Goal: Task Accomplishment & Management: Complete application form

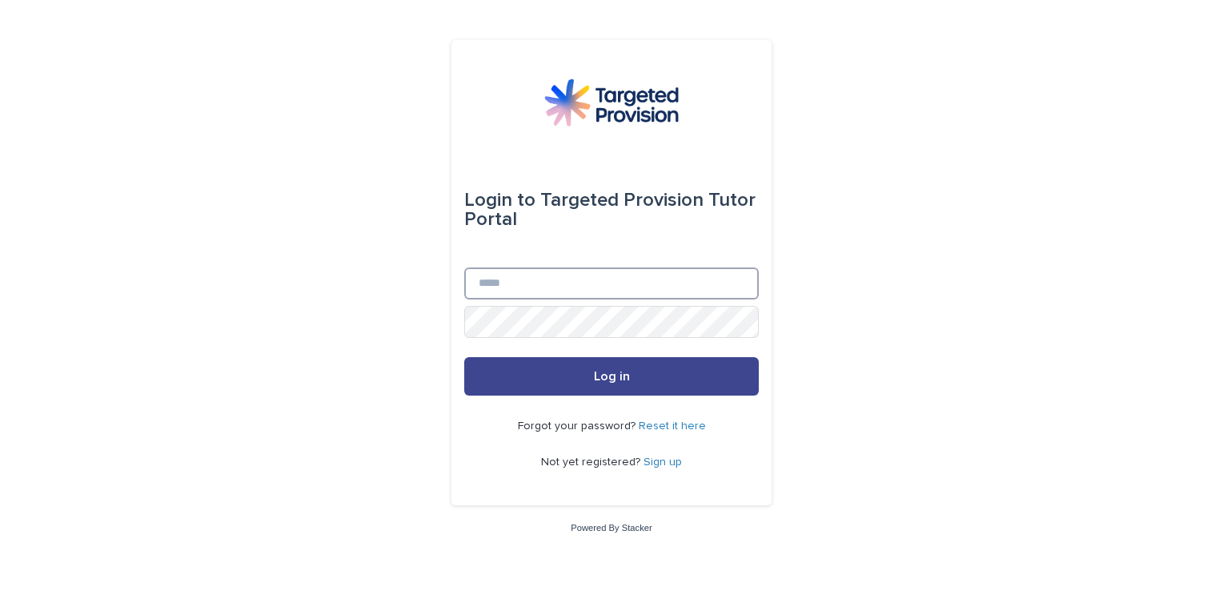
type input "**********"
click at [553, 380] on button "Log in" at bounding box center [611, 376] width 295 height 38
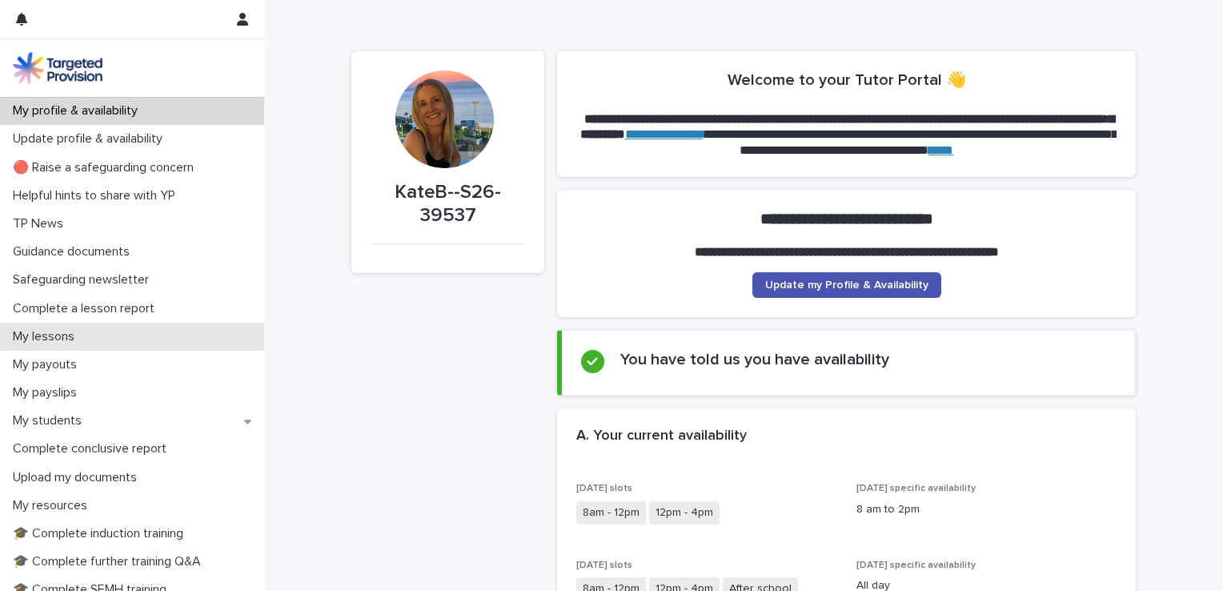
click at [34, 338] on p "My lessons" at bounding box center [46, 336] width 81 height 15
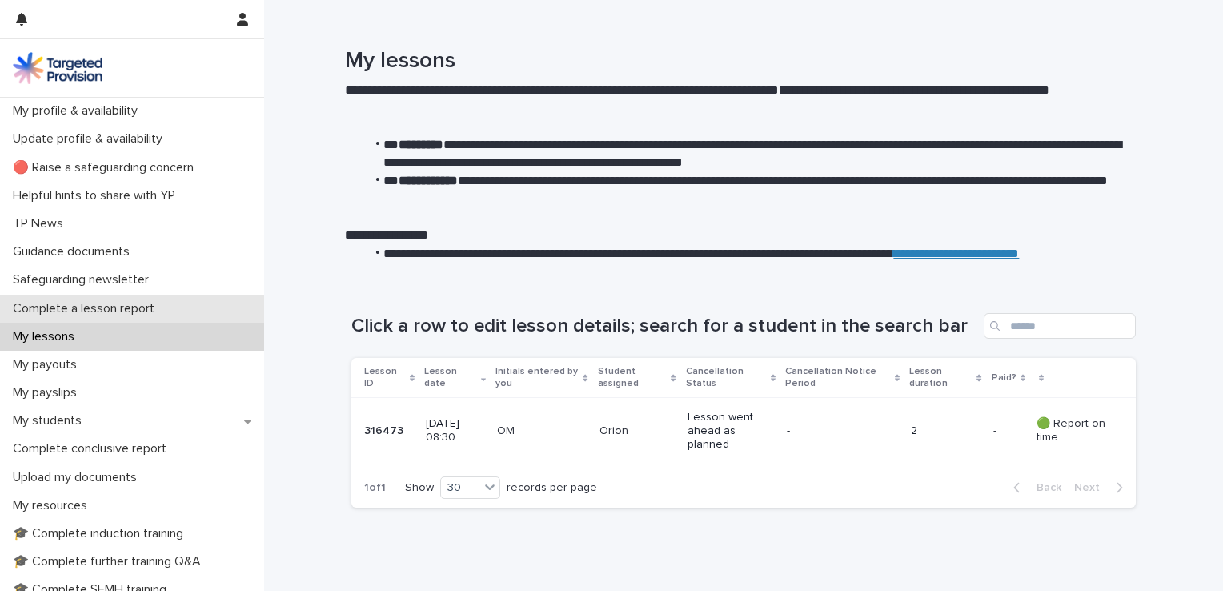
click at [104, 308] on p "Complete a lesson report" at bounding box center [86, 308] width 161 height 15
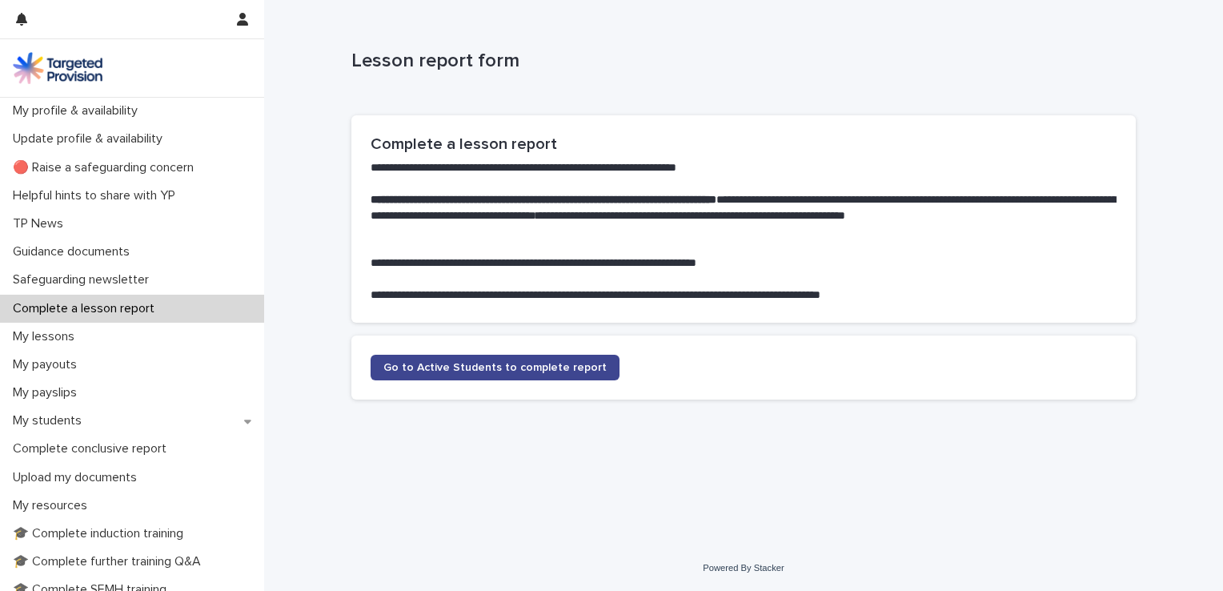
click at [459, 373] on link "Go to Active Students to complete report" at bounding box center [495, 368] width 249 height 26
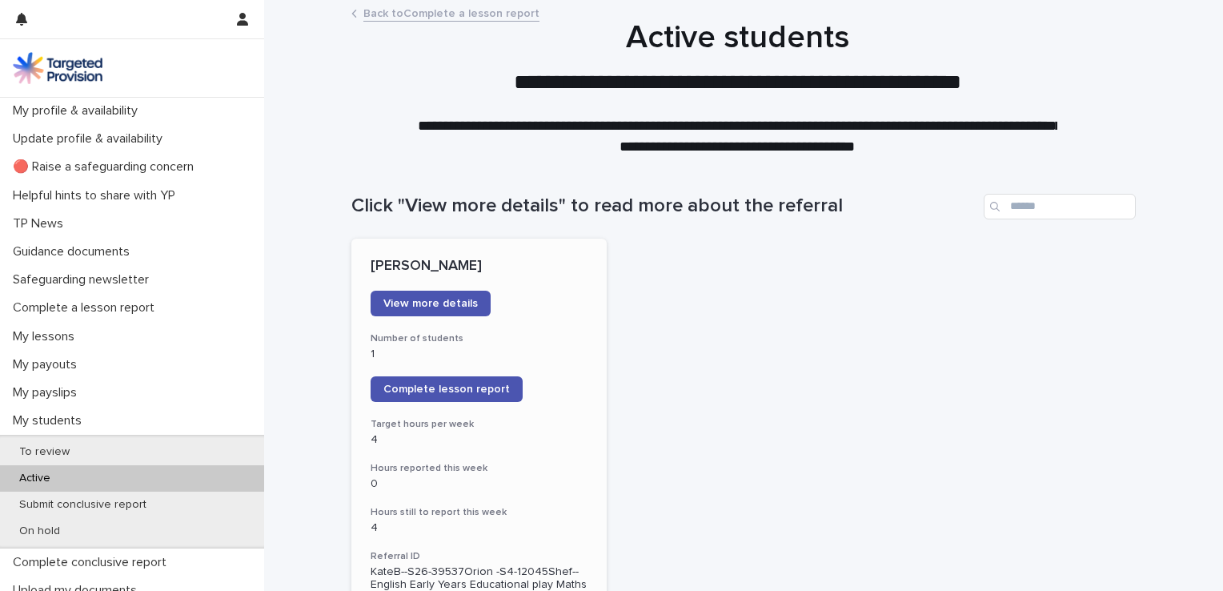
click at [445, 274] on p "[PERSON_NAME]" at bounding box center [479, 267] width 217 height 18
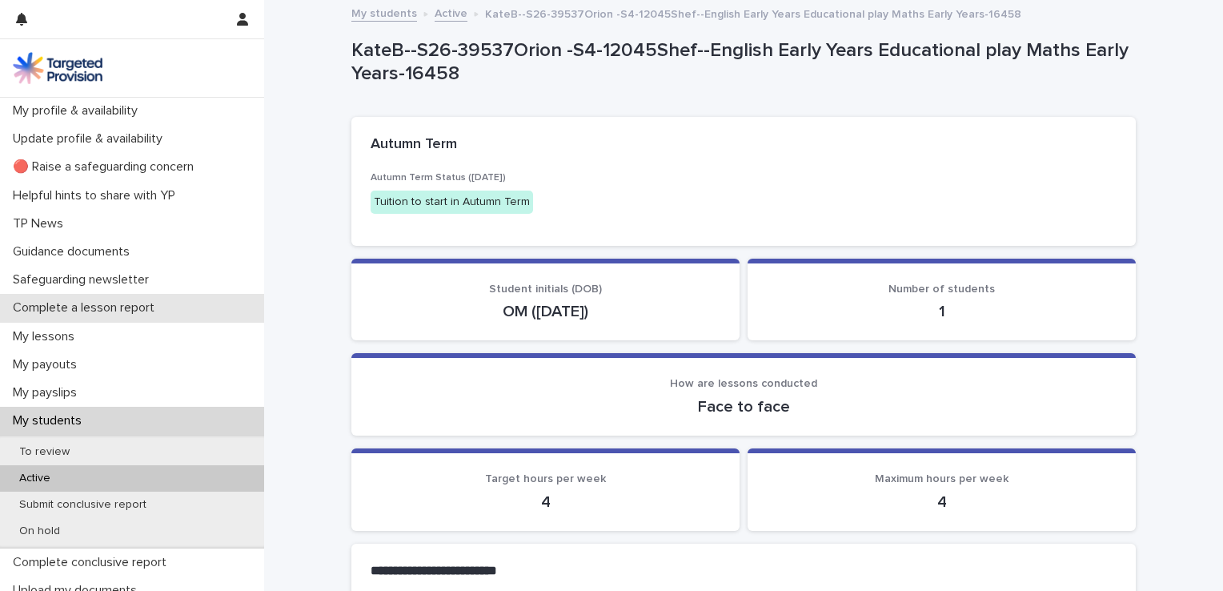
click at [134, 307] on p "Complete a lesson report" at bounding box center [86, 307] width 161 height 15
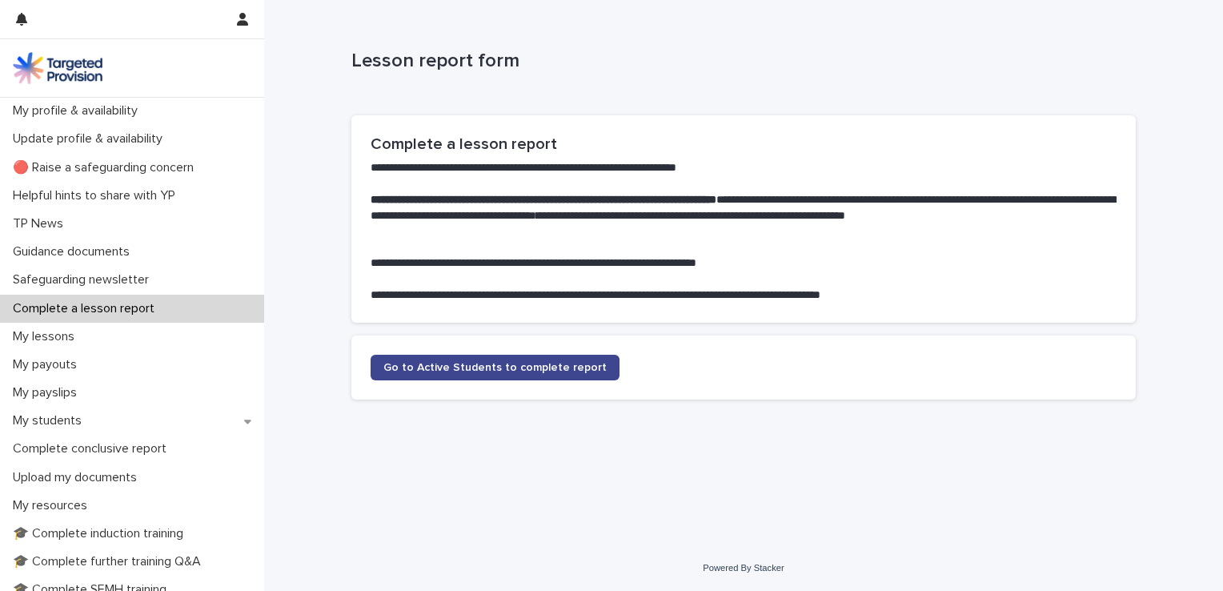
click at [490, 362] on span "Go to Active Students to complete report" at bounding box center [494, 367] width 223 height 11
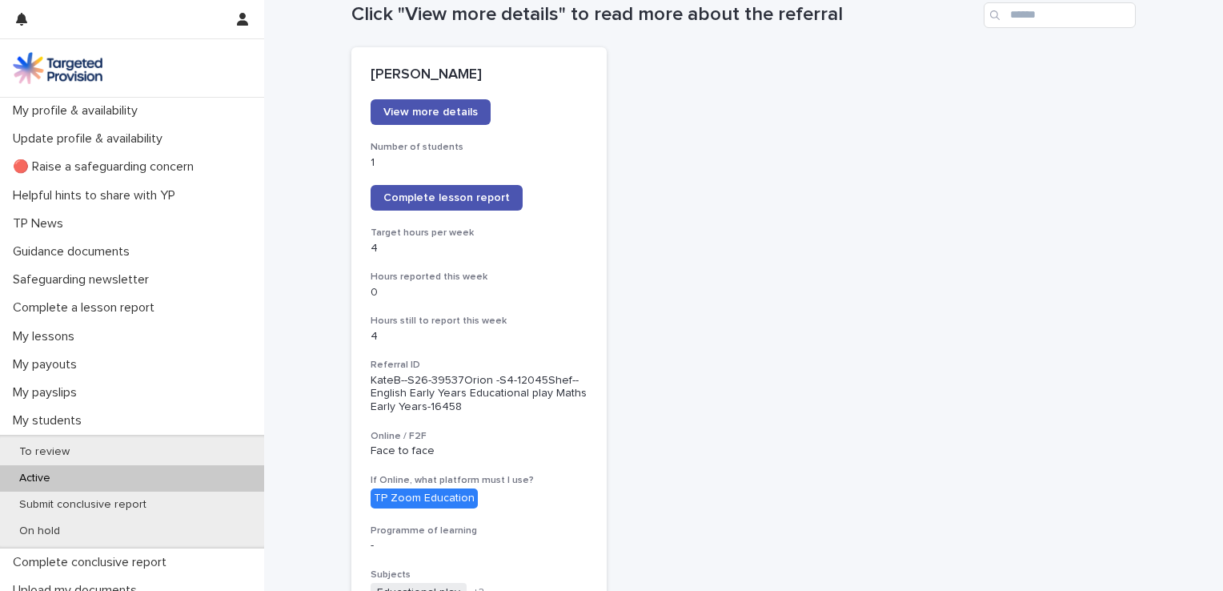
scroll to position [192, 0]
click at [426, 205] on link "Complete lesson report" at bounding box center [447, 197] width 152 height 26
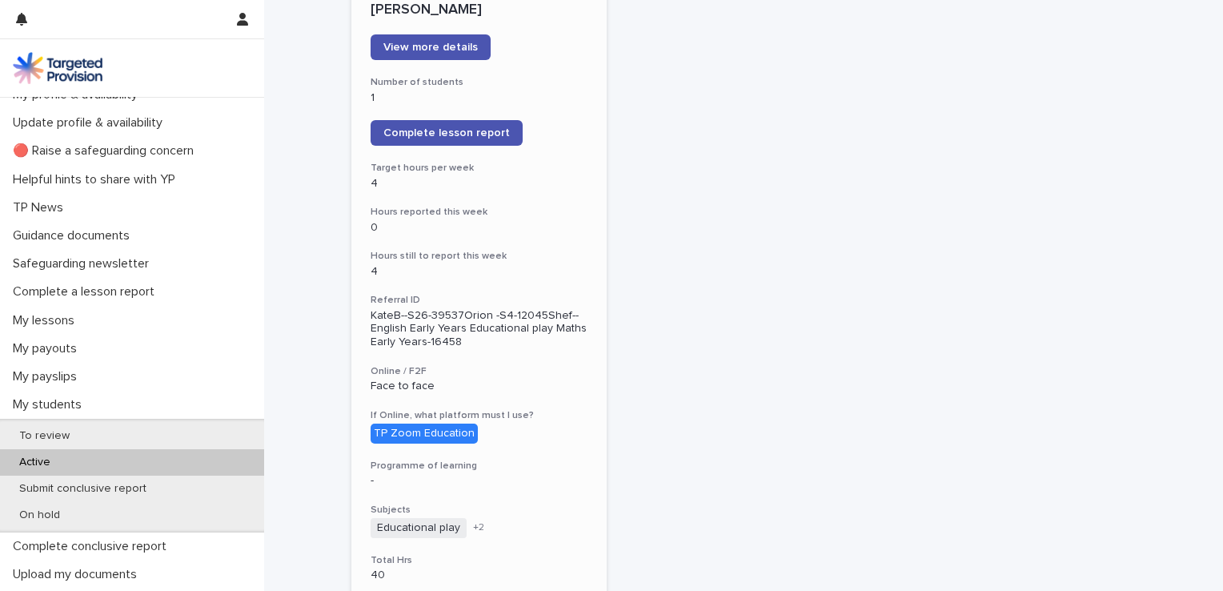
scroll to position [0, 0]
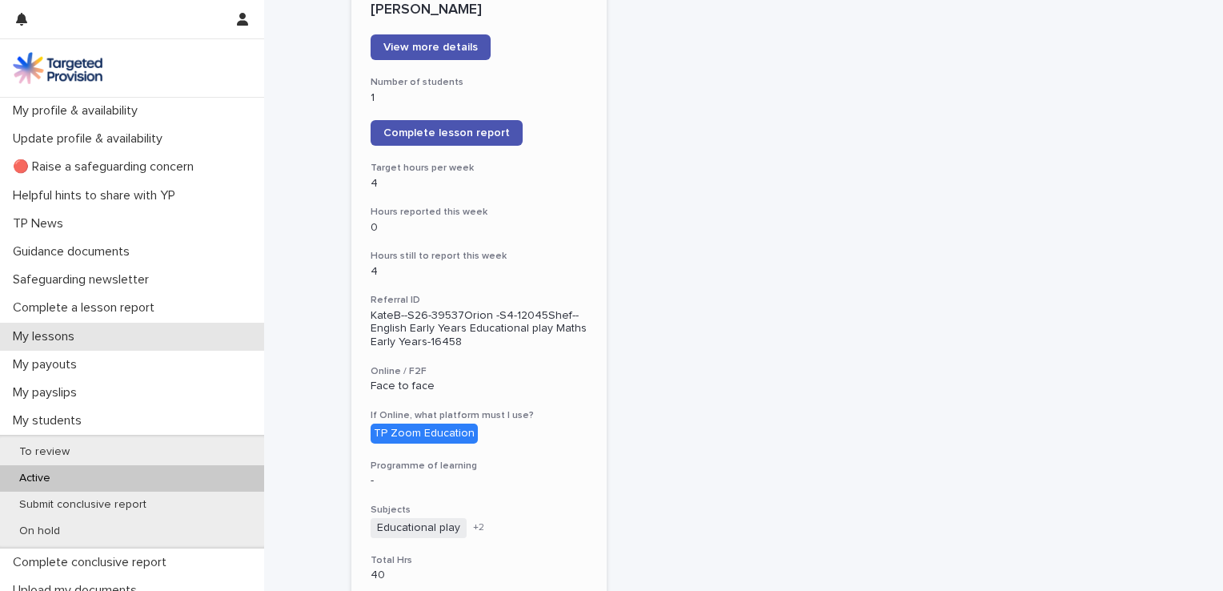
click at [95, 335] on div "My lessons" at bounding box center [132, 337] width 264 height 28
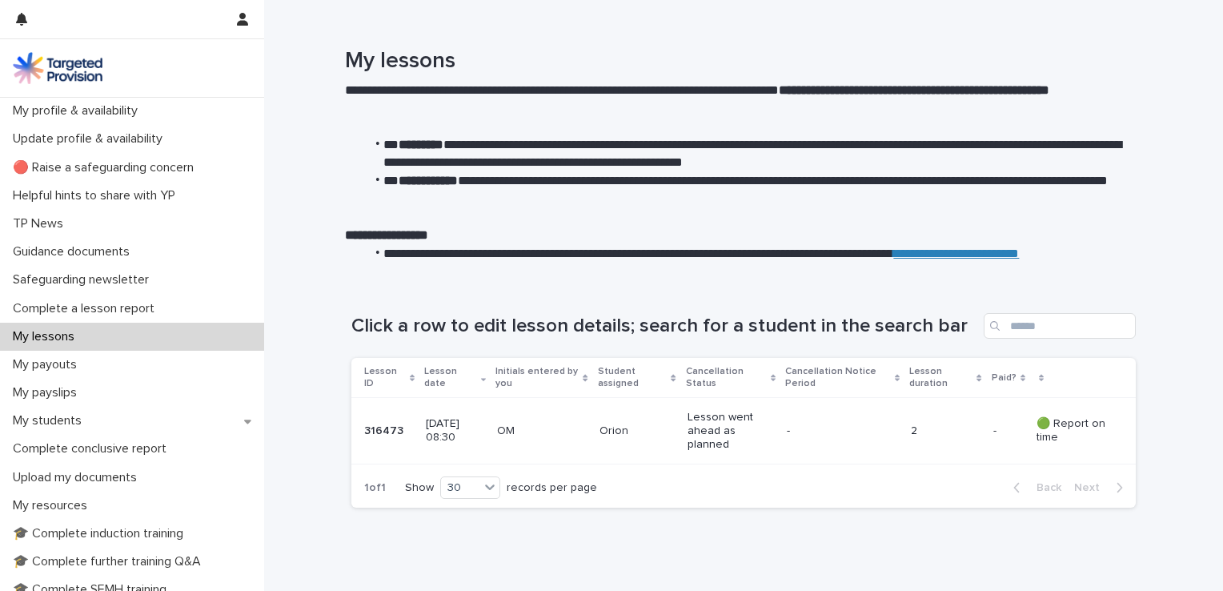
click at [993, 430] on p "-" at bounding box center [996, 429] width 6 height 17
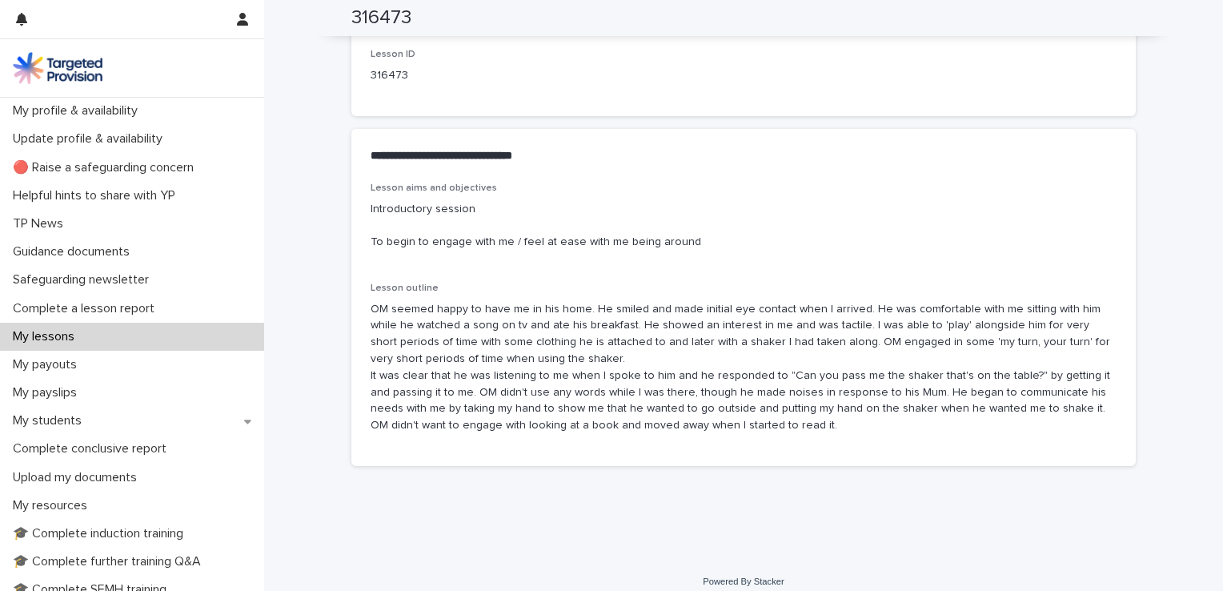
scroll to position [848, 0]
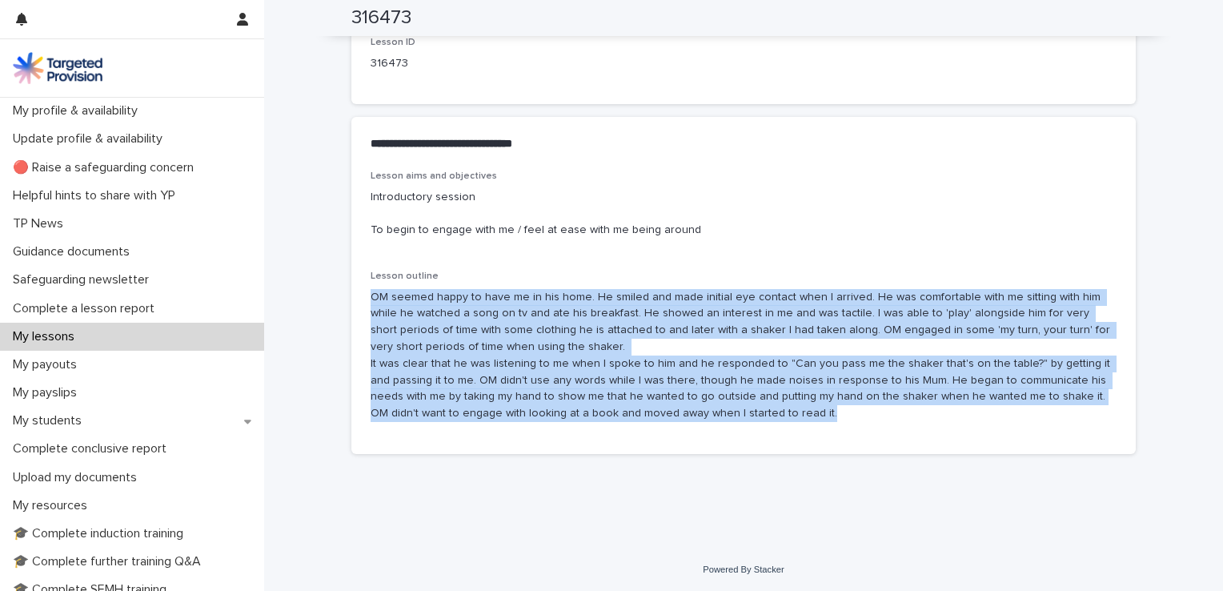
drag, startPoint x: 368, startPoint y: 294, endPoint x: 832, endPoint y: 434, distance: 484.1
click at [832, 434] on div "Lesson aims and objectives Introductory session To begin to engage with me / fe…" at bounding box center [743, 311] width 784 height 283
copy p "OM seemed happy to have me in his home. He smiled and made initial eye contact …"
